Goal: Transaction & Acquisition: Purchase product/service

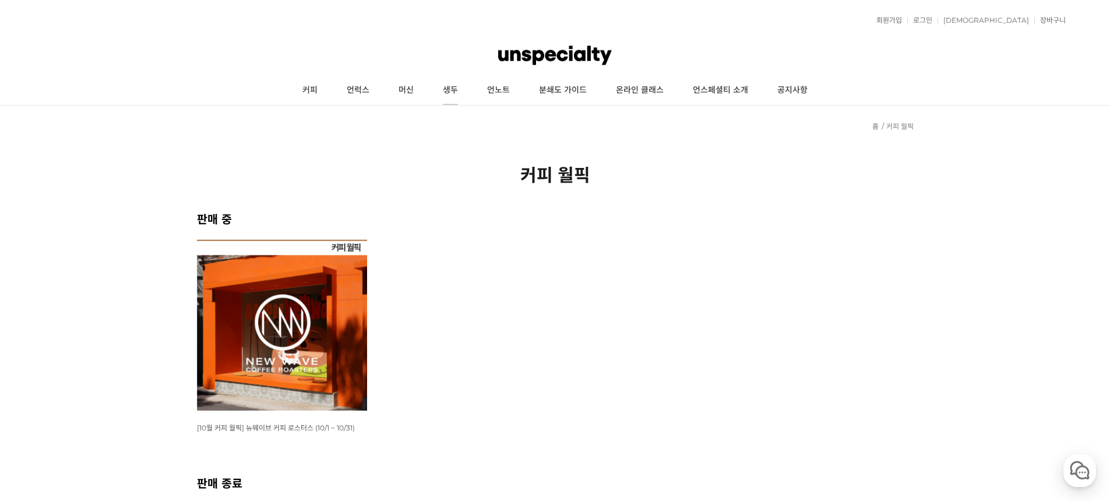
click at [448, 83] on link "생두" at bounding box center [450, 90] width 44 height 29
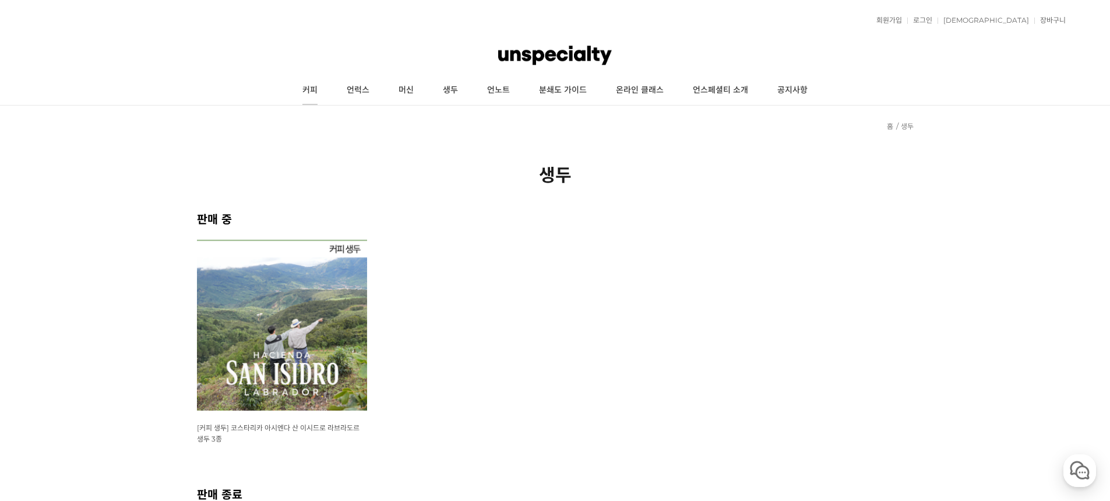
click at [307, 93] on link "커피" at bounding box center [310, 90] width 44 height 29
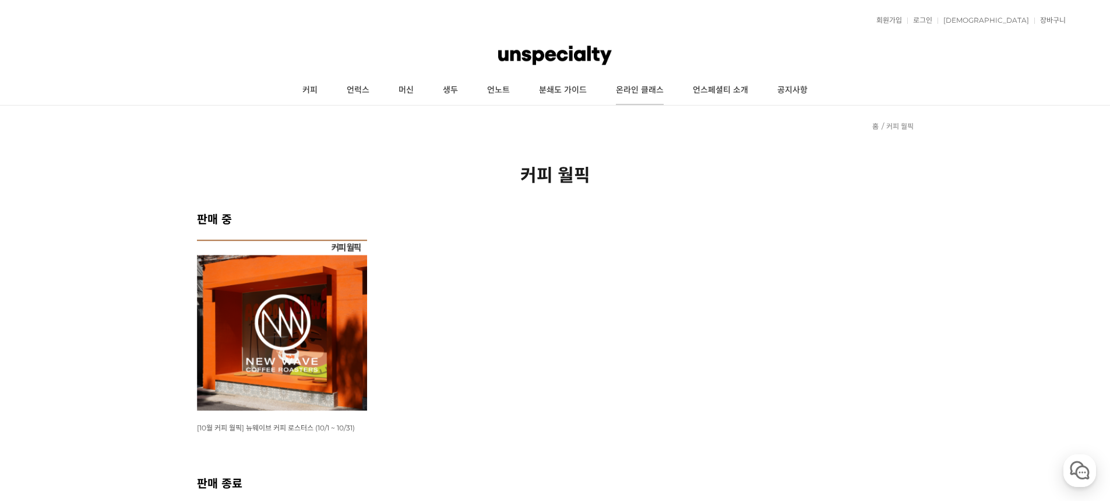
click at [623, 93] on link "온라인 클래스" at bounding box center [640, 90] width 77 height 29
click at [553, 61] on img at bounding box center [554, 55] width 113 height 35
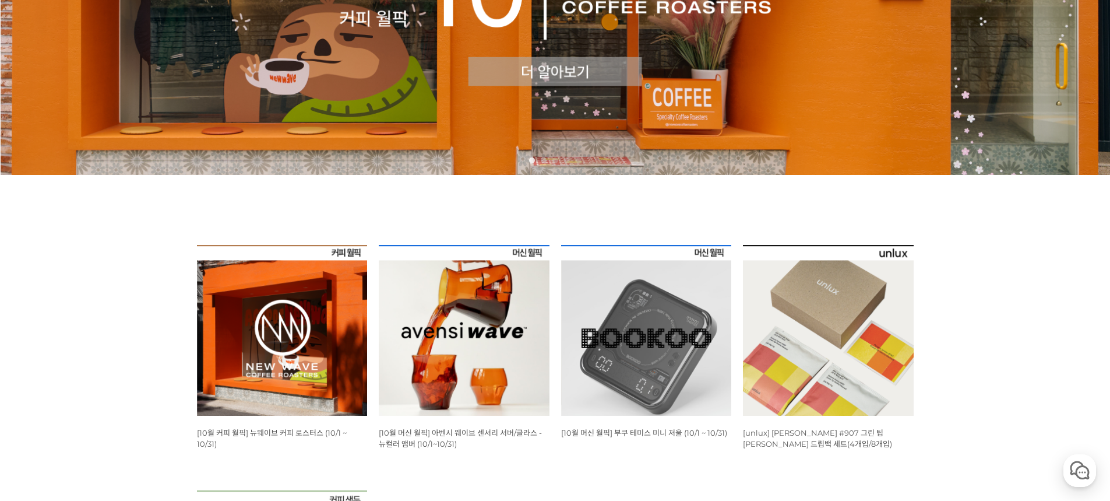
scroll to position [77, 0]
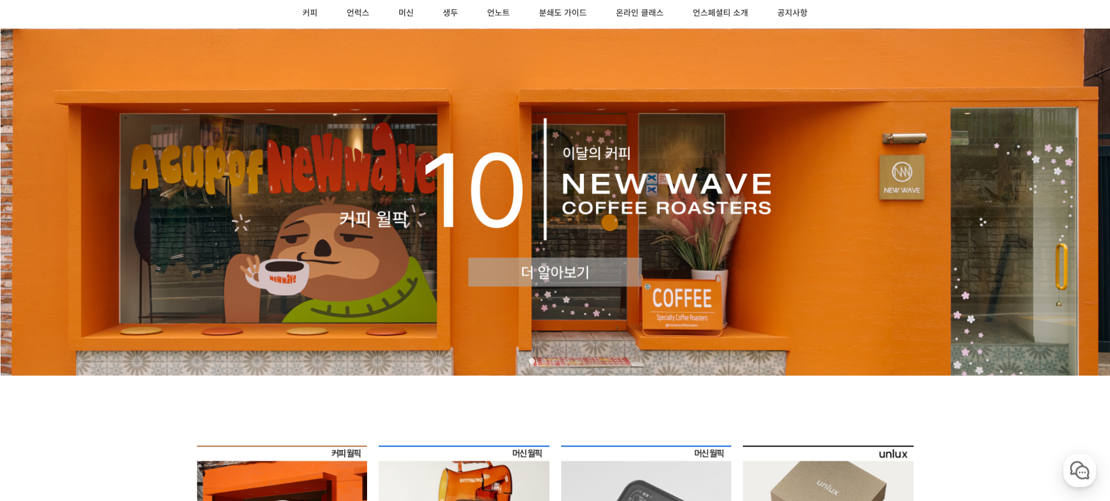
click at [354, 202] on img at bounding box center [555, 202] width 1110 height 347
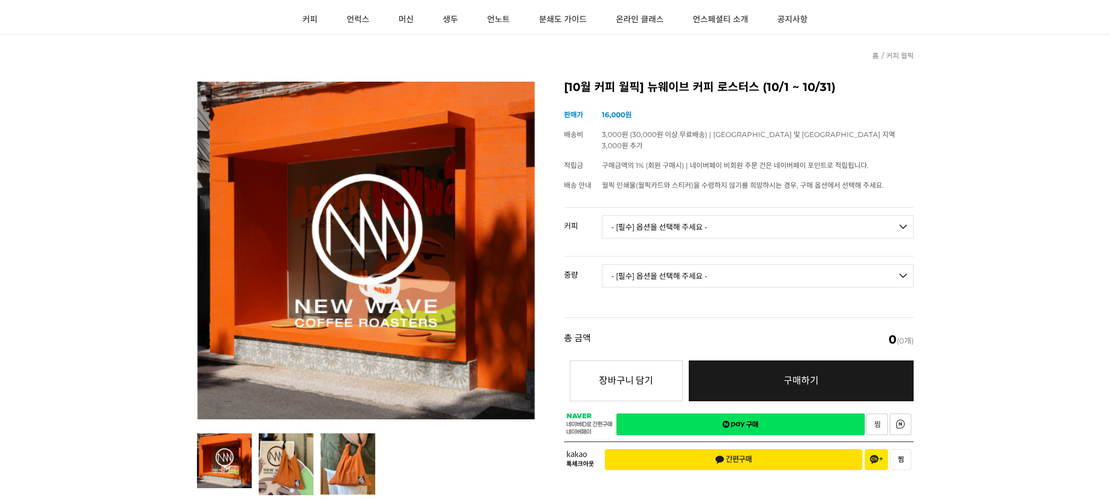
click at [692, 102] on div "[10월 커피 월픽] 뉴웨이브 커피 로스터스 (10/1 ~ 10/31) (해외배송 가능 상품) 기본 정보 상품명 [10월 커피 월픽] 뉴웨이브…" at bounding box center [739, 280] width 350 height 396
click at [646, 215] on select "- [필수] 옵션을 선택해 주세요 - ------------------- 언스페셜티 분쇄도 가이드 종이 받기 (주문 1건당 최대 1개 제공) …" at bounding box center [758, 226] width 312 height 23
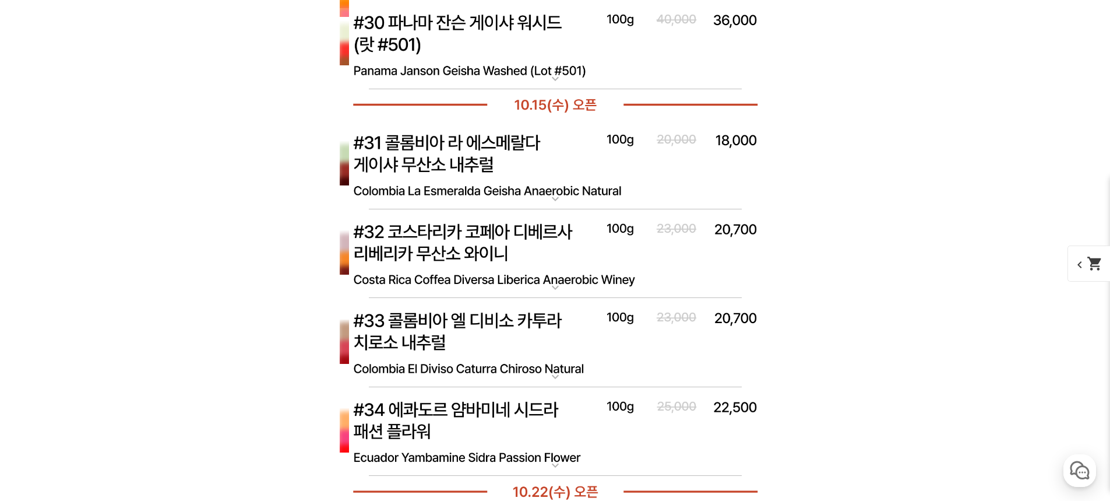
scroll to position [4039, 0]
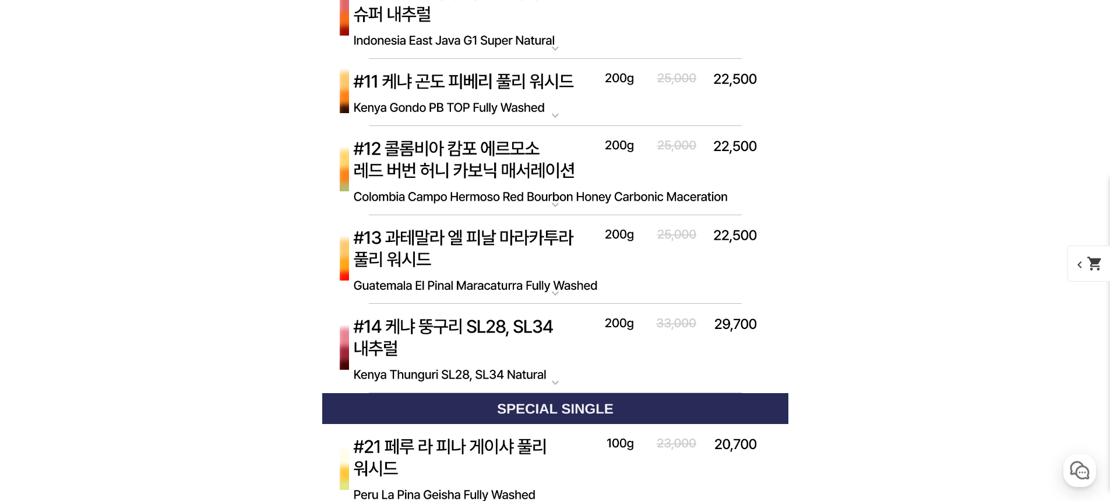
scroll to position [4298, 0]
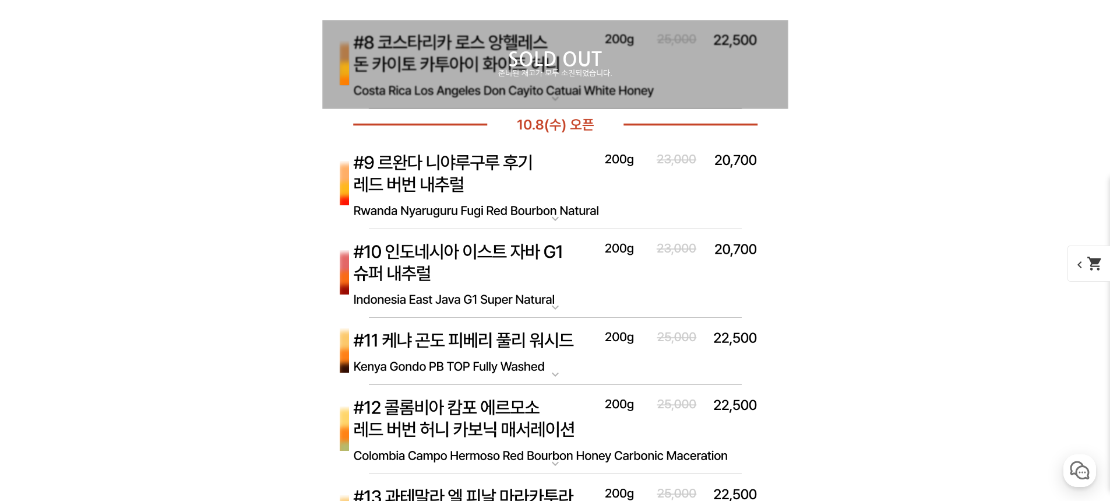
scroll to position [4415, 0]
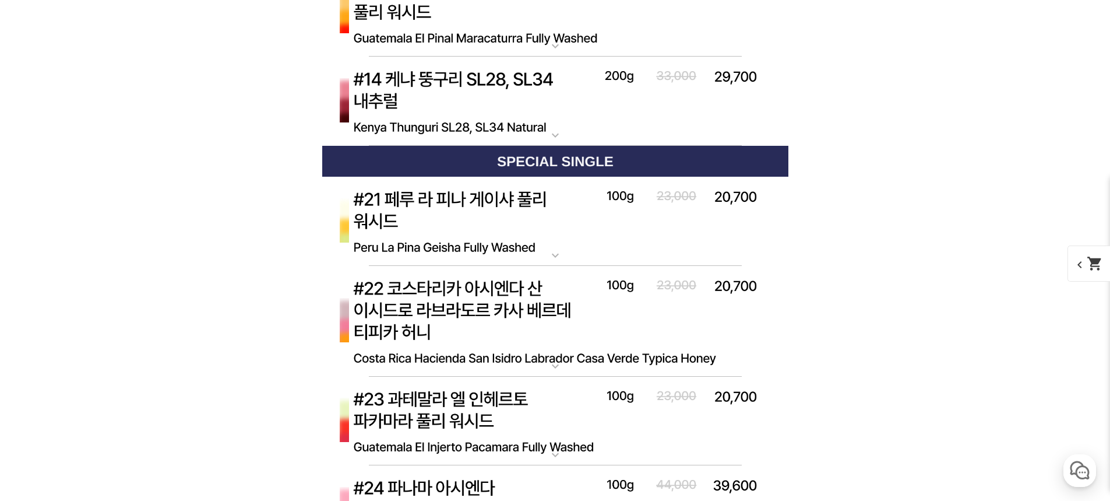
drag, startPoint x: 1021, startPoint y: 52, endPoint x: 1011, endPoint y: 54, distance: 9.5
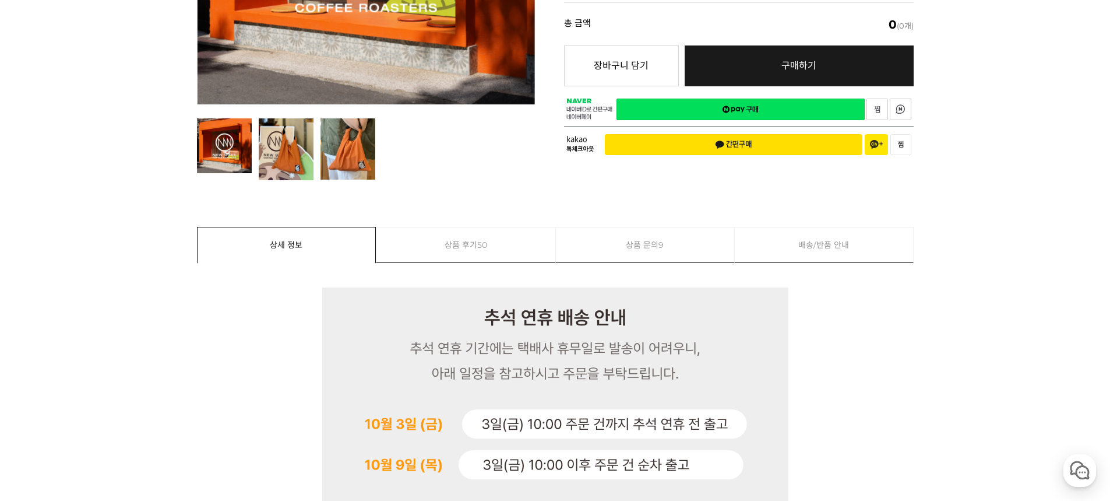
scroll to position [0, 0]
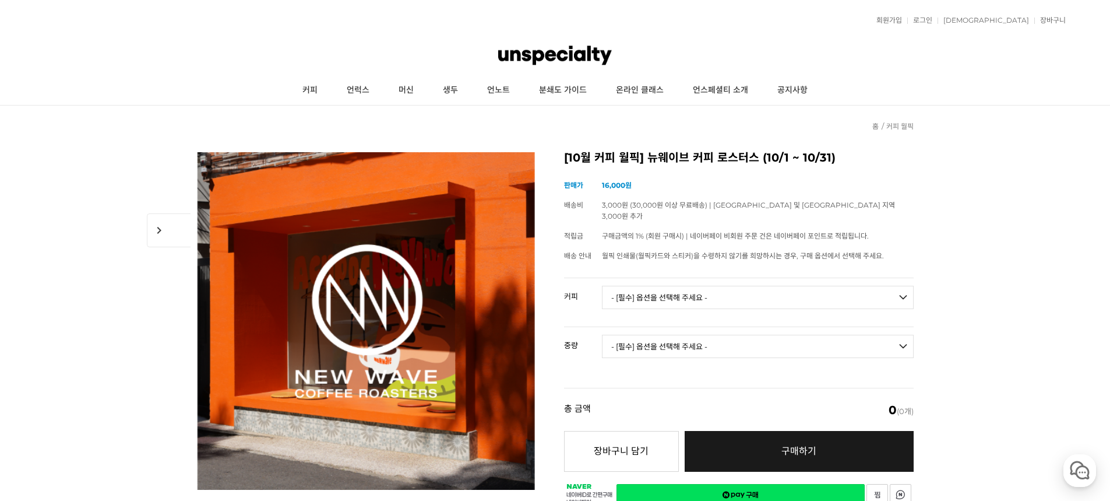
click at [552, 63] on img at bounding box center [554, 55] width 113 height 35
